Goal: Find specific page/section: Find specific page/section

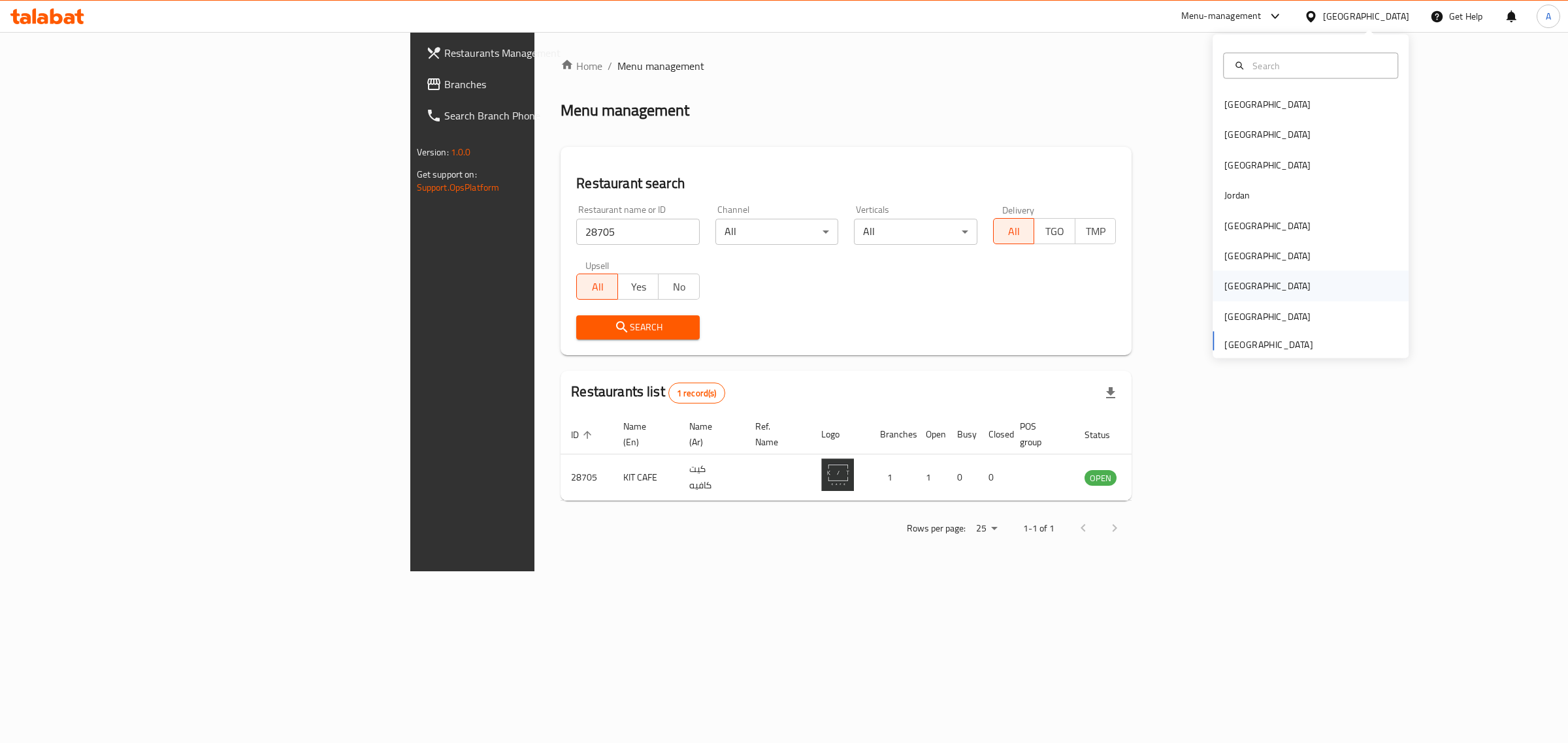
click at [1239, 282] on div "[GEOGRAPHIC_DATA]" at bounding box center [1267, 286] width 107 height 30
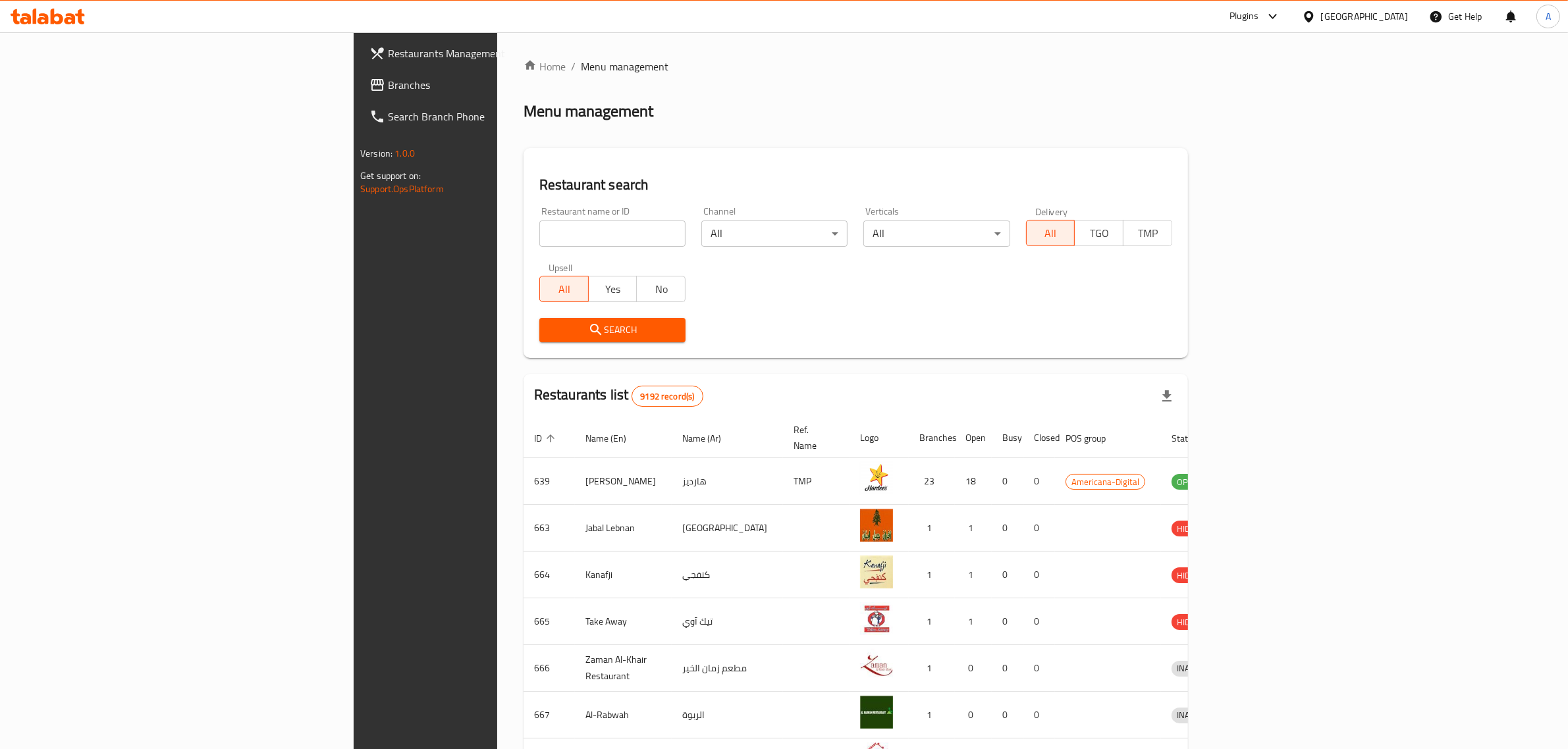
click at [540, 237] on input "search" at bounding box center [612, 233] width 147 height 26
paste input "342647990"
click button "Search" at bounding box center [612, 330] width 147 height 25
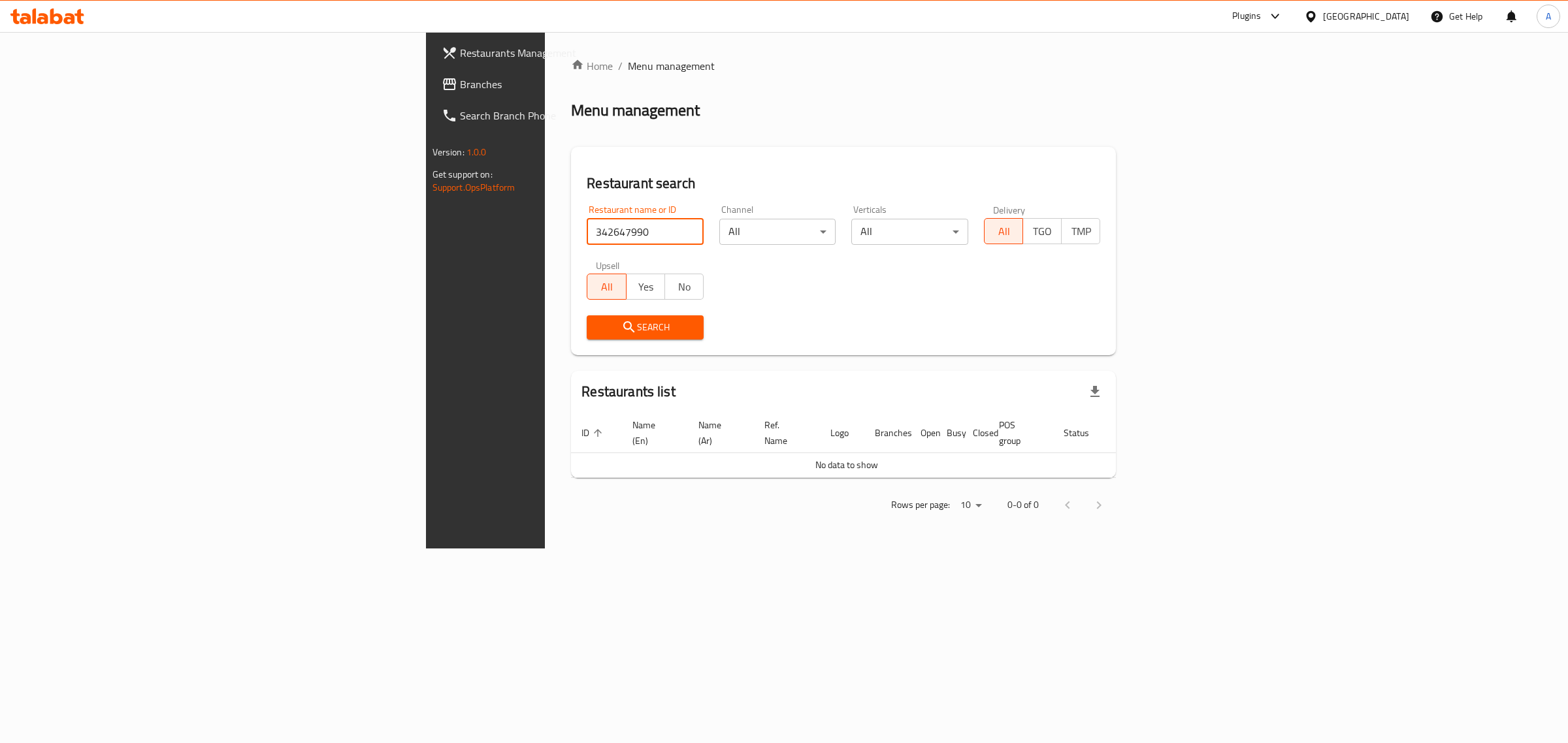
paste input "Dimension Cak"
type input "Dimension Cak"
click button "Search" at bounding box center [645, 327] width 117 height 24
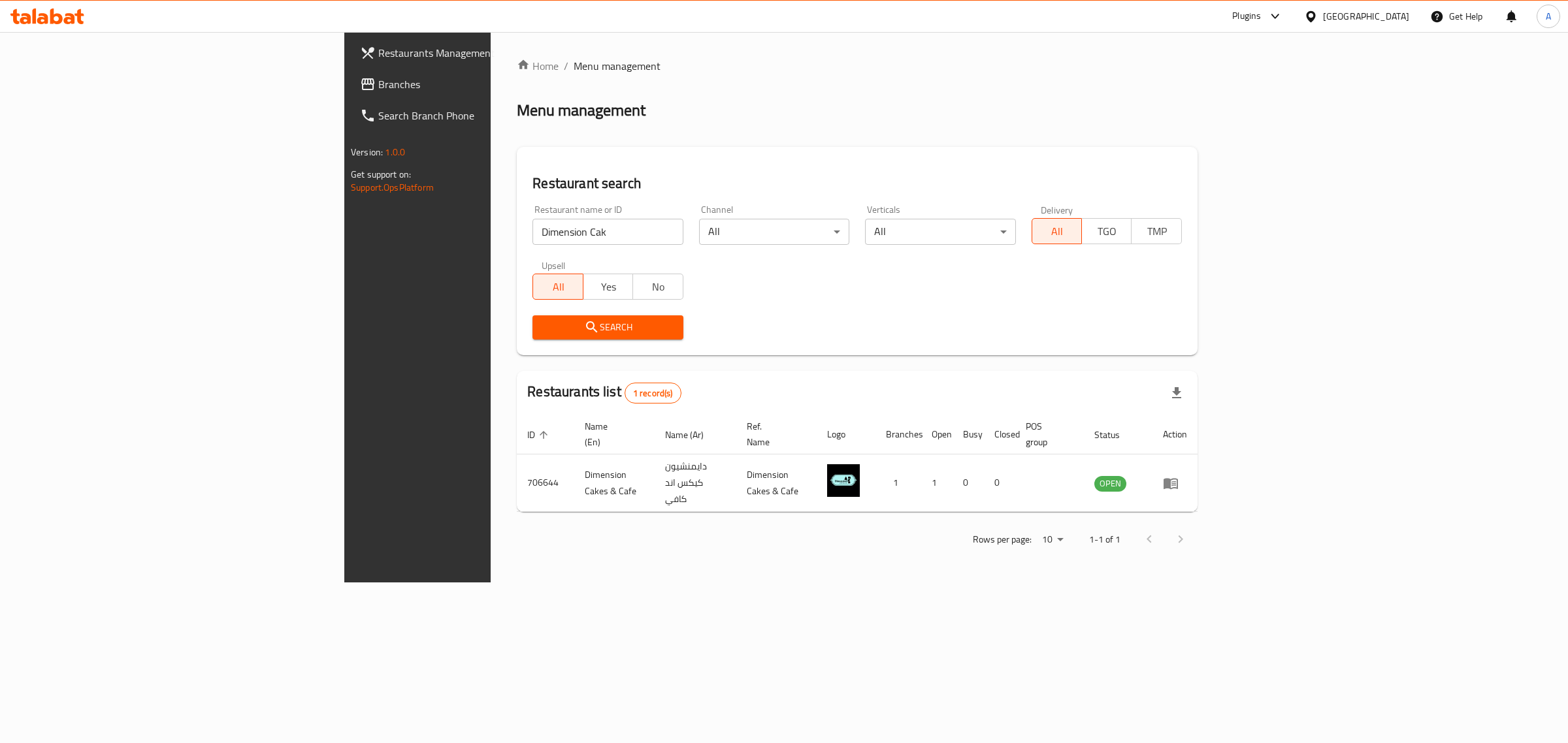
click at [1400, 20] on div "[GEOGRAPHIC_DATA]" at bounding box center [1366, 16] width 86 height 15
click at [1256, 343] on div "[GEOGRAPHIC_DATA]" at bounding box center [1267, 343] width 86 height 15
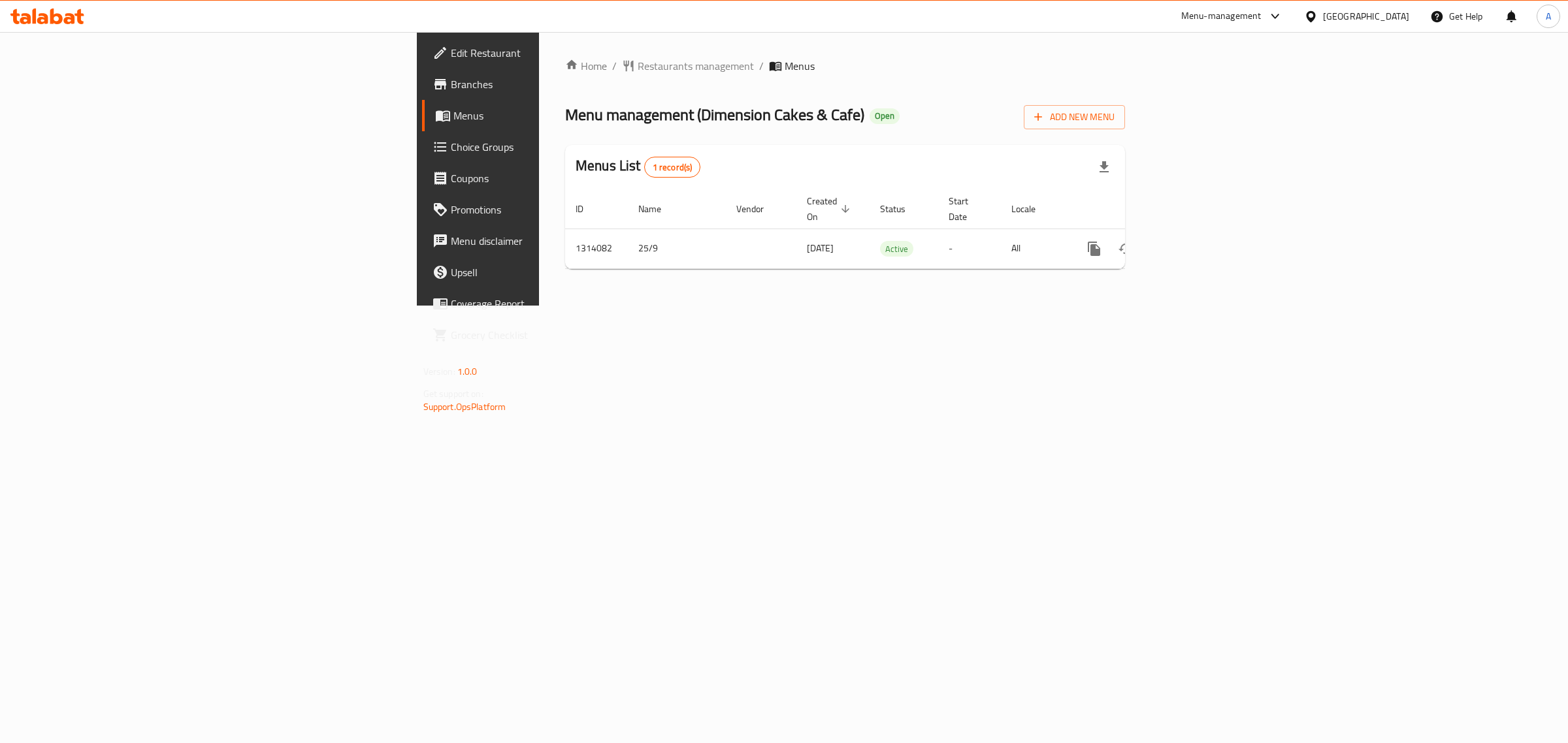
click at [422, 41] on link "Edit Restaurant" at bounding box center [550, 53] width 257 height 32
